Goal: Task Accomplishment & Management: Complete application form

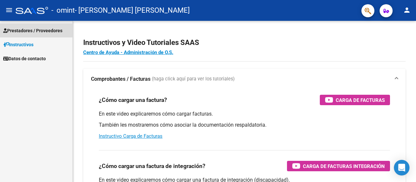
click at [39, 30] on span "Prestadores / Proveedores" at bounding box center [32, 30] width 59 height 7
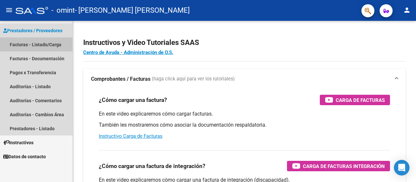
click at [42, 44] on link "Facturas - Listado/Carga" at bounding box center [36, 44] width 72 height 14
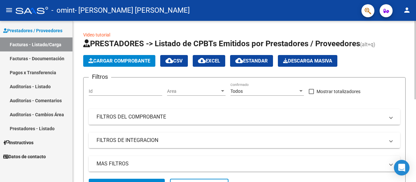
click at [77, 129] on div "Video tutorial PRESTADORES -> Listado de CPBTs Emitidos por Prestadores / Prove…" at bounding box center [244, 184] width 343 height 326
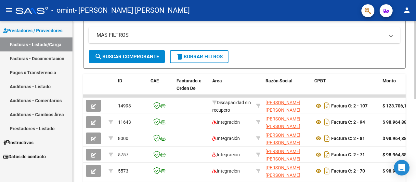
scroll to position [130, 0]
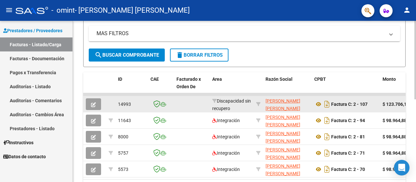
click at [365, 108] on div "Factura C: 2 - 107" at bounding box center [345, 104] width 63 height 10
click at [346, 106] on div "Factura C: 2 - 107" at bounding box center [345, 104] width 63 height 10
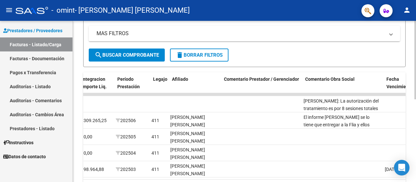
scroll to position [0, 816]
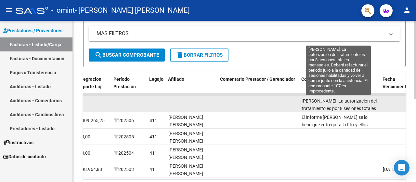
click at [365, 105] on span "[PERSON_NAME]: La autorización del tratamiento es por 8 sesiones totales mensua…" at bounding box center [340, 123] width 76 height 50
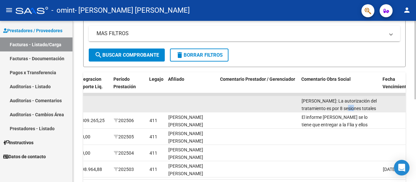
click at [365, 105] on span "[PERSON_NAME]: La autorización del tratamiento es por 8 sesiones totales mensua…" at bounding box center [340, 123] width 76 height 50
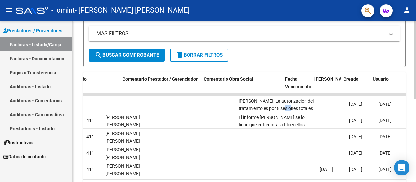
scroll to position [0, 960]
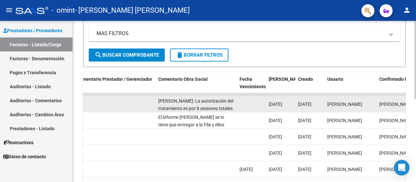
click at [267, 105] on datatable-body-cell "[DATE]" at bounding box center [280, 104] width 29 height 16
click at [350, 102] on span "[PERSON_NAME]" at bounding box center [344, 103] width 35 height 5
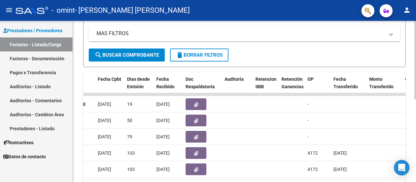
scroll to position [0, 318]
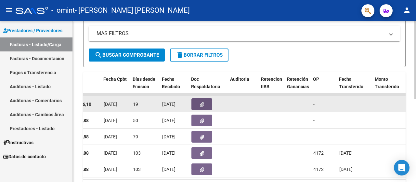
click at [202, 99] on button "button" at bounding box center [201, 104] width 21 height 12
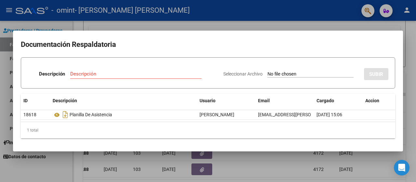
click at [416, 45] on div at bounding box center [208, 91] width 416 height 182
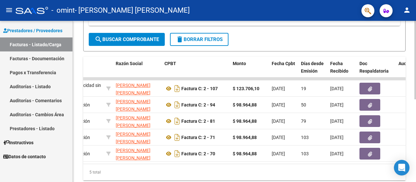
scroll to position [141, 0]
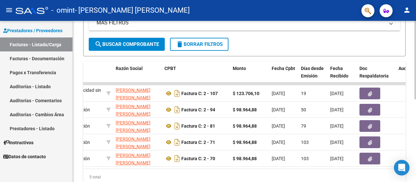
click at [416, 91] on div at bounding box center [415, 130] width 2 height 78
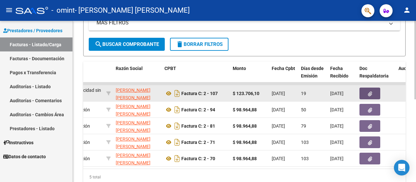
click at [369, 91] on icon "button" at bounding box center [370, 93] width 4 height 5
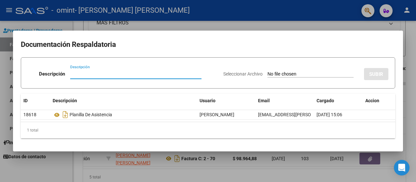
click at [126, 72] on input "Descripción" at bounding box center [135, 74] width 131 height 6
type input "nota de credito"
click at [298, 74] on input "Seleccionar Archivo" at bounding box center [311, 74] width 86 height 6
type input "C:\fakepath\27336328115_013_00002_00000009.pdf"
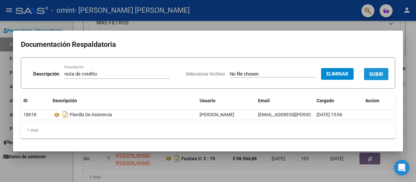
click at [376, 75] on span "SUBIR" at bounding box center [376, 74] width 14 height 6
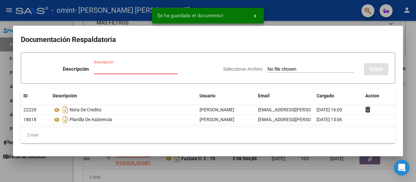
click at [121, 71] on input "Descripción" at bounding box center [136, 69] width 84 height 6
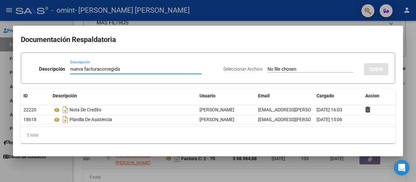
click at [99, 71] on input "nueva facturacorregida" at bounding box center [135, 69] width 131 height 6
type input "nueva factura corregida"
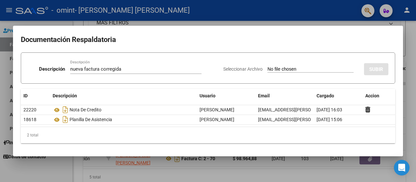
click at [332, 66] on div "Seleccionar Archivo SUBIR" at bounding box center [305, 68] width 165 height 20
click at [310, 66] on app-file-uploader "Seleccionar Archivo" at bounding box center [291, 69] width 136 height 6
click at [274, 69] on input "Seleccionar Archivo" at bounding box center [311, 69] width 86 height 6
type input "C:\fakepath\27336328115_011_00002_00000120.pdf"
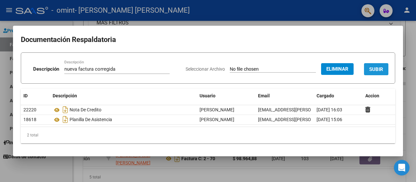
click at [378, 72] on span "SUBIR" at bounding box center [376, 69] width 14 height 6
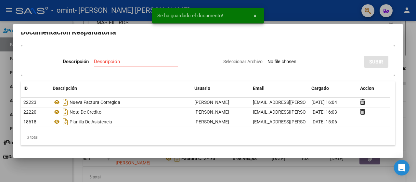
scroll to position [0, 0]
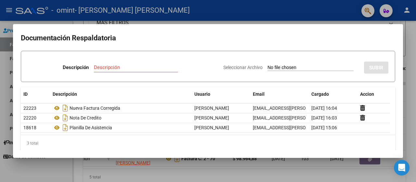
click at [416, 55] on div at bounding box center [208, 91] width 416 height 182
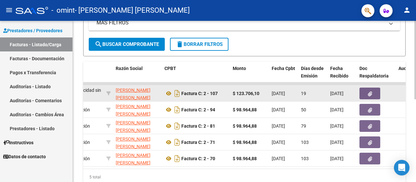
click at [199, 96] on div "Factura C: 2 - 107" at bounding box center [195, 93] width 63 height 10
click at [220, 91] on div "Factura C: 2 - 107" at bounding box center [195, 93] width 63 height 10
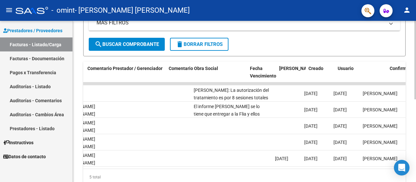
scroll to position [0, 1048]
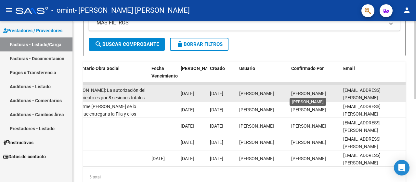
click at [319, 91] on span "[PERSON_NAME]" at bounding box center [308, 93] width 35 height 5
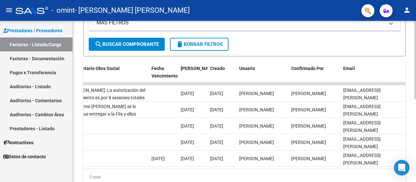
drag, startPoint x: 369, startPoint y: 173, endPoint x: 209, endPoint y: 171, distance: 159.9
click at [209, 171] on div "ID CAE Facturado x Orden De Area Razón Social CPBT Monto Fecha Cpbt Días desde …" at bounding box center [244, 123] width 322 height 124
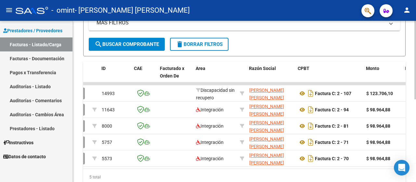
scroll to position [0, 0]
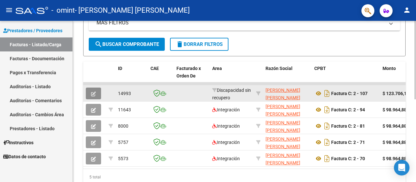
click at [95, 94] on icon "button" at bounding box center [93, 93] width 5 height 5
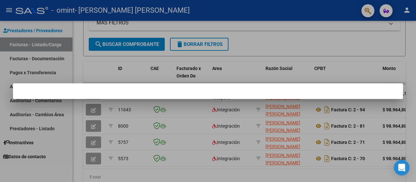
click at [152, 77] on div at bounding box center [208, 91] width 416 height 182
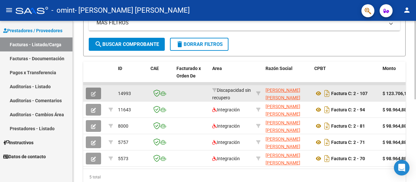
click at [95, 95] on icon "button" at bounding box center [93, 93] width 5 height 5
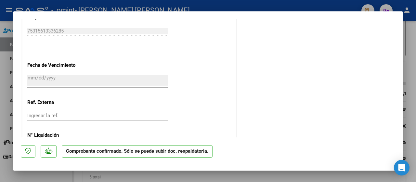
scroll to position [384, 0]
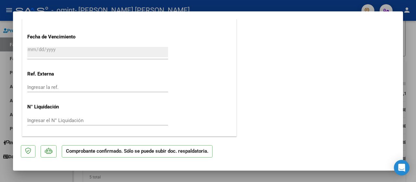
click at [332, 5] on div at bounding box center [208, 91] width 416 height 182
type input "$ 0,00"
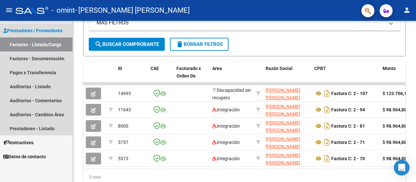
click at [47, 43] on link "Facturas - Listado/Carga" at bounding box center [36, 44] width 72 height 14
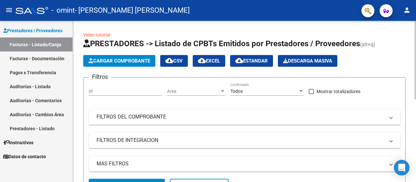
click at [415, 67] on div at bounding box center [415, 101] width 2 height 161
click at [415, 67] on div at bounding box center [415, 60] width 2 height 78
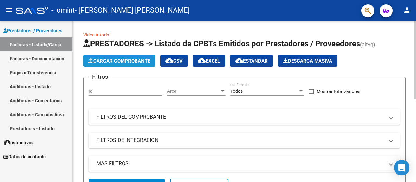
click at [118, 61] on span "Cargar Comprobante" at bounding box center [119, 61] width 62 height 6
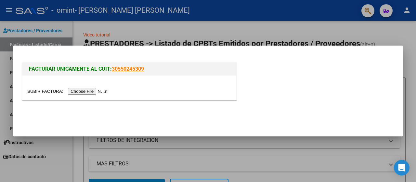
click at [93, 89] on input "file" at bounding box center [68, 91] width 82 height 7
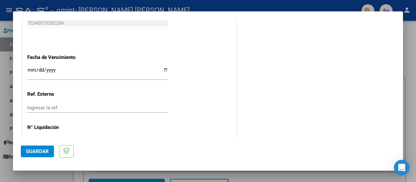
scroll to position [383, 0]
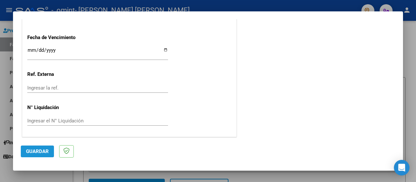
click at [41, 154] on span "Guardar" at bounding box center [37, 151] width 23 height 6
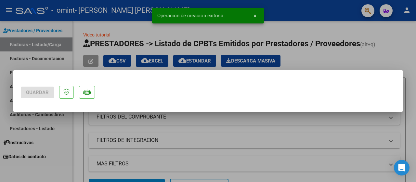
scroll to position [0, 0]
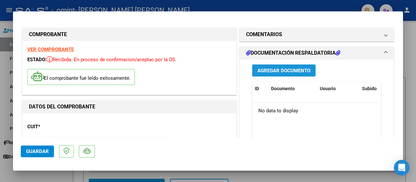
click at [262, 68] on span "Agregar Documento" at bounding box center [283, 71] width 53 height 6
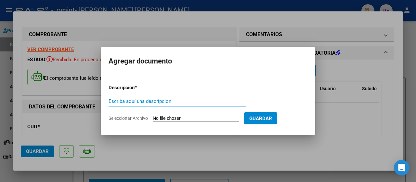
click at [168, 100] on input "Escriba aquí una descripcion" at bounding box center [177, 101] width 137 height 6
type input "Asistencia JULIO"
click at [180, 119] on input "Seleccionar Archivo" at bounding box center [196, 118] width 86 height 6
click at [173, 117] on input "Seleccionar Archivo" at bounding box center [196, 118] width 86 height 6
type input "C:\fakepath\asistenciajulioRenata.pdf"
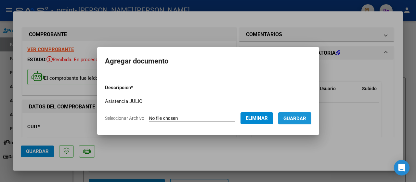
click at [293, 117] on span "Guardar" at bounding box center [294, 118] width 23 height 6
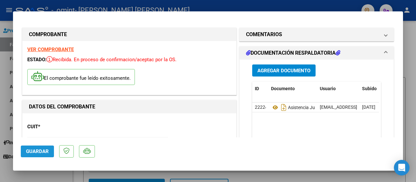
click at [29, 152] on span "Guardar" at bounding box center [37, 151] width 23 height 6
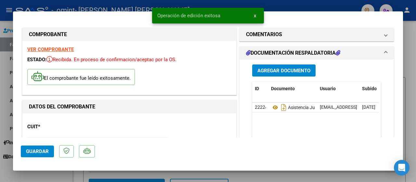
click at [404, 28] on div at bounding box center [208, 91] width 416 height 182
type input "$ 0,00"
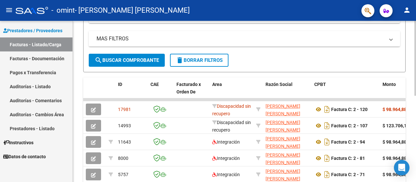
scroll to position [127, 0]
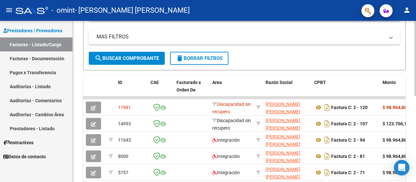
click at [415, 137] on div at bounding box center [415, 118] width 2 height 75
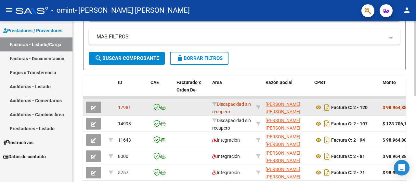
click at [171, 106] on div at bounding box center [160, 106] width 21 height 7
click at [376, 108] on div "Factura C: 2 - 120" at bounding box center [345, 107] width 63 height 10
